Goal: Browse casually

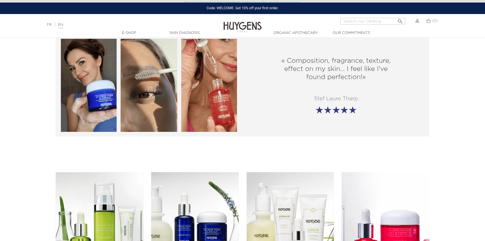
scroll to position [560, 0]
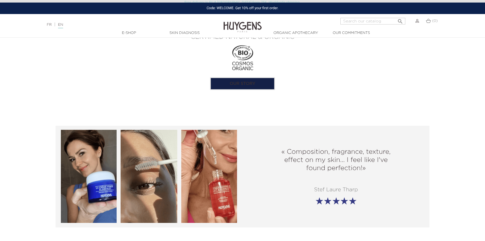
click at [268, 115] on section "« Composition, fragrance, texture, effect on my skin... I feel like I've found …" at bounding box center [242, 176] width 485 height 137
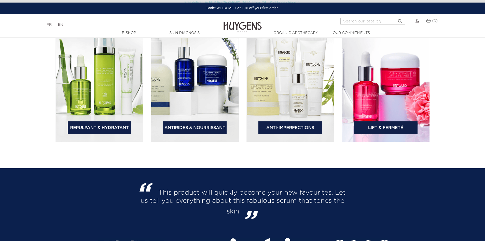
scroll to position [738, 0]
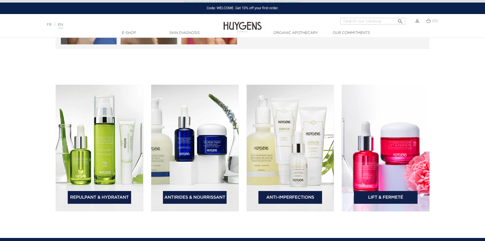
click at [283, 113] on img at bounding box center [290, 148] width 88 height 127
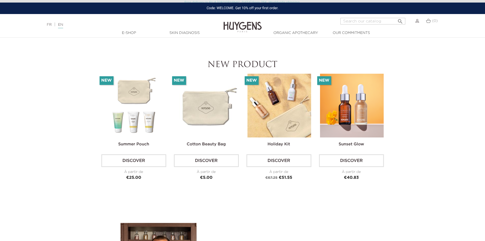
scroll to position [1196, 0]
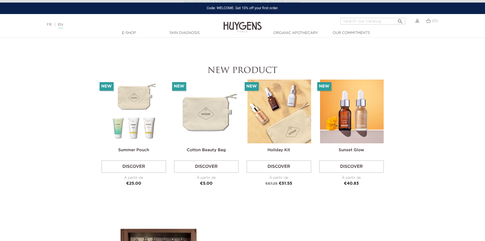
click at [284, 112] on img at bounding box center [279, 111] width 64 height 64
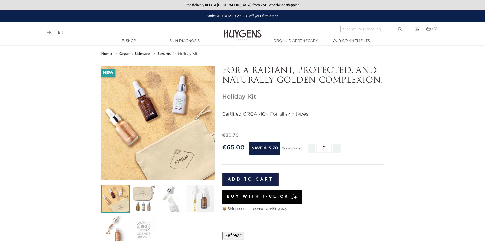
click at [124, 87] on div "" at bounding box center [157, 122] width 113 height 113
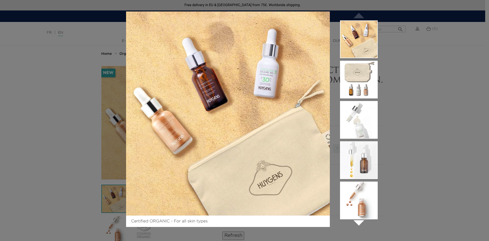
click at [362, 75] on img at bounding box center [359, 80] width 38 height 38
click at [359, 112] on img at bounding box center [359, 120] width 38 height 38
click at [358, 161] on img at bounding box center [359, 160] width 38 height 38
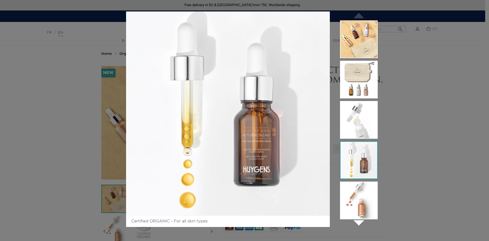
click at [351, 191] on img at bounding box center [359, 200] width 38 height 38
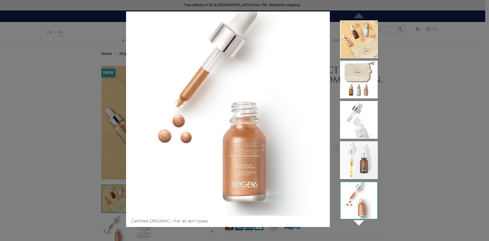
click at [358, 220] on li at bounding box center [359, 201] width 38 height 40
click at [360, 222] on icon "" at bounding box center [358, 221] width 25 height 25
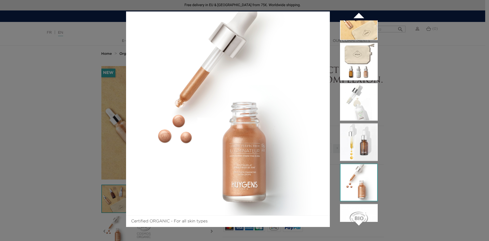
click at [360, 222] on icon "" at bounding box center [358, 221] width 25 height 25
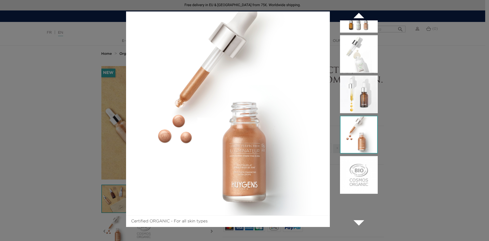
click at [359, 189] on li at bounding box center [359, 176] width 38 height 40
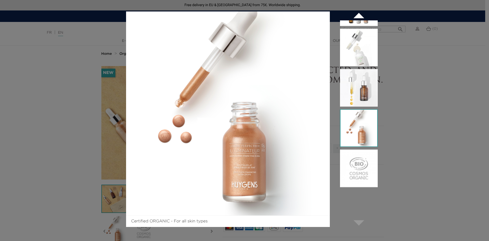
click at [359, 176] on img at bounding box center [359, 168] width 38 height 38
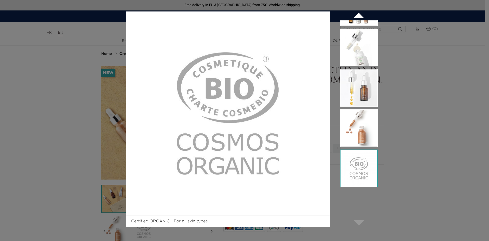
click at [362, 157] on img at bounding box center [359, 168] width 38 height 38
click at [353, 131] on img at bounding box center [359, 128] width 38 height 38
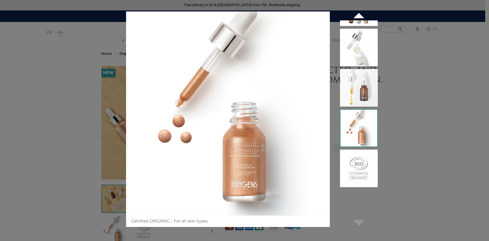
click at [362, 90] on img at bounding box center [359, 88] width 38 height 38
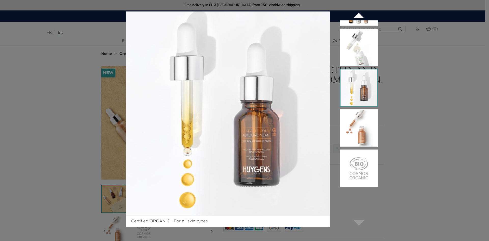
click at [353, 49] on img at bounding box center [359, 48] width 38 height 38
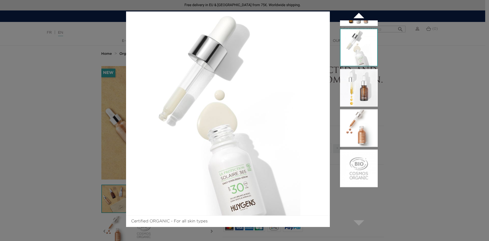
click at [401, 119] on div "Certified ORGANIC - For all skin types  " at bounding box center [244, 120] width 489 height 241
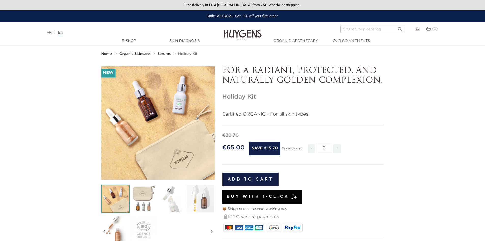
click at [236, 34] on img at bounding box center [243, 31] width 38 height 20
